Goal: Information Seeking & Learning: Learn about a topic

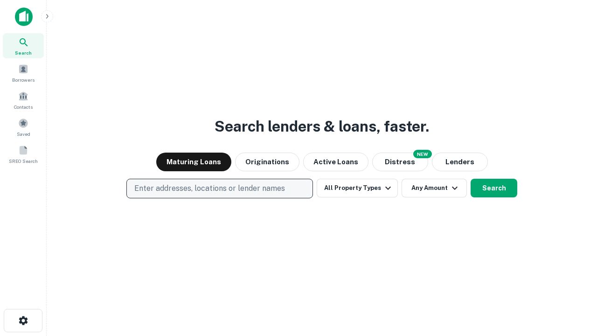
click at [219, 188] on p "Enter addresses, locations or lender names" at bounding box center [209, 188] width 151 height 11
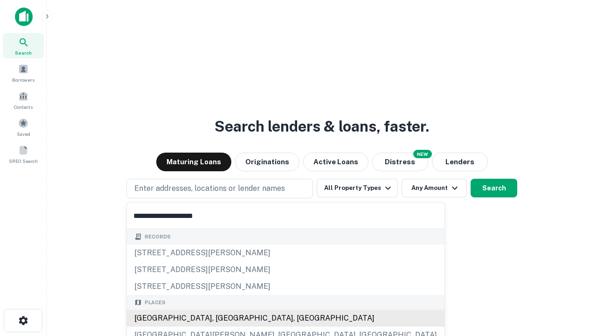
click at [223, 318] on div "[GEOGRAPHIC_DATA], [GEOGRAPHIC_DATA], [GEOGRAPHIC_DATA]" at bounding box center [286, 318] width 318 height 17
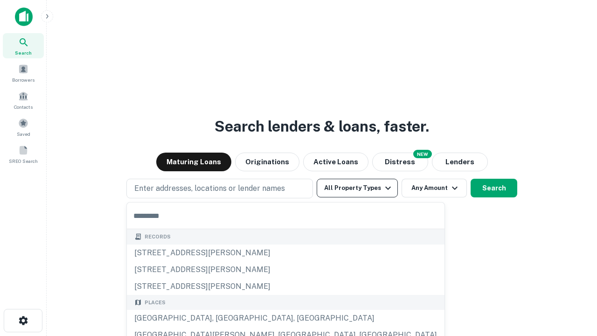
click at [357, 188] on button "All Property Types" at bounding box center [357, 188] width 81 height 19
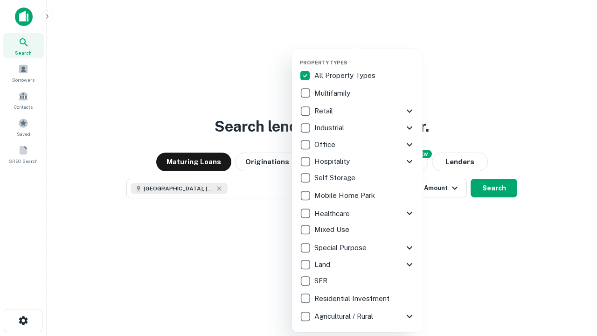
click at [365, 56] on button "button" at bounding box center [364, 56] width 131 height 0
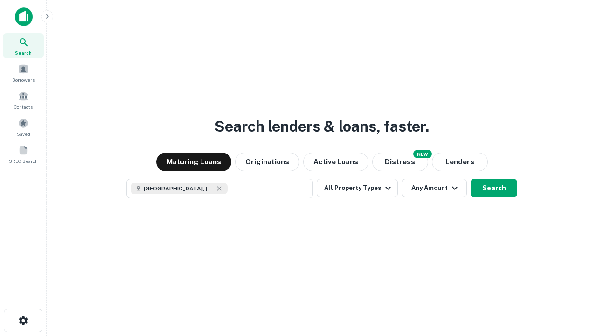
scroll to position [15, 0]
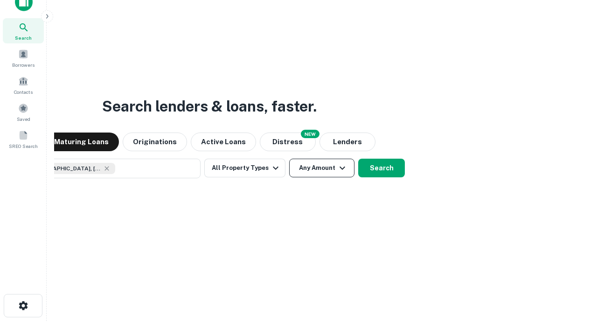
click at [289, 159] on button "Any Amount" at bounding box center [321, 168] width 65 height 19
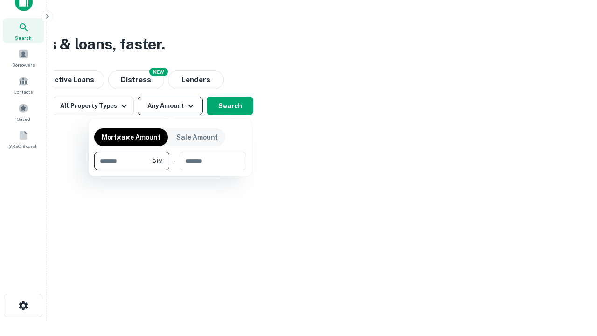
type input "*******"
click at [170, 170] on button "button" at bounding box center [170, 170] width 152 height 0
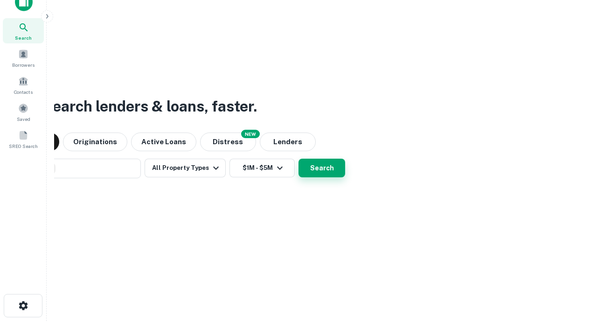
click at [298, 159] on button "Search" at bounding box center [321, 168] width 47 height 19
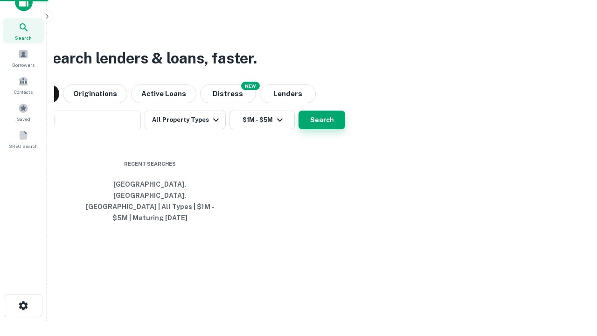
scroll to position [30, 264]
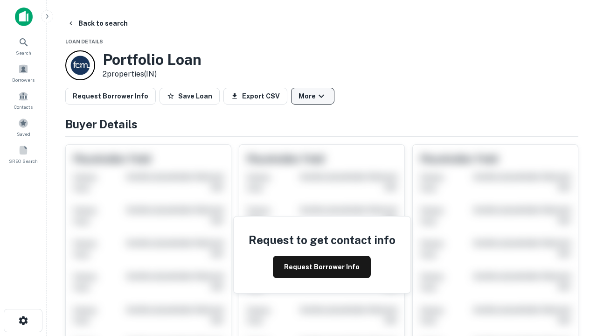
click at [312, 96] on button "More" at bounding box center [312, 96] width 43 height 17
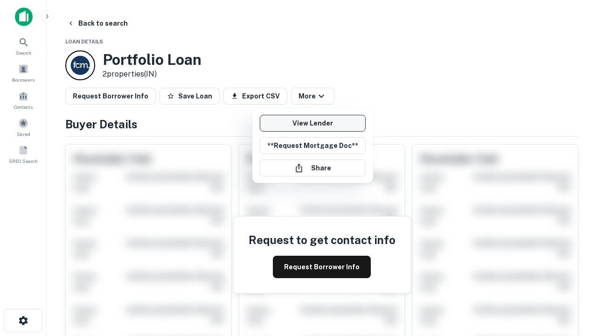
click at [312, 123] on link "View Lender" at bounding box center [313, 123] width 106 height 17
